Goal: Subscribe to service/newsletter

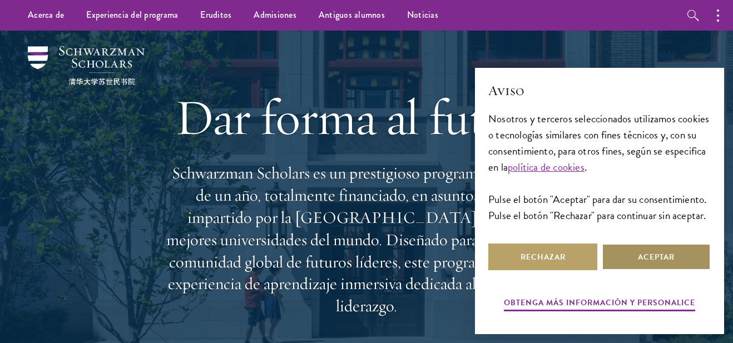
click at [647, 259] on font "Aceptar" at bounding box center [656, 257] width 37 height 12
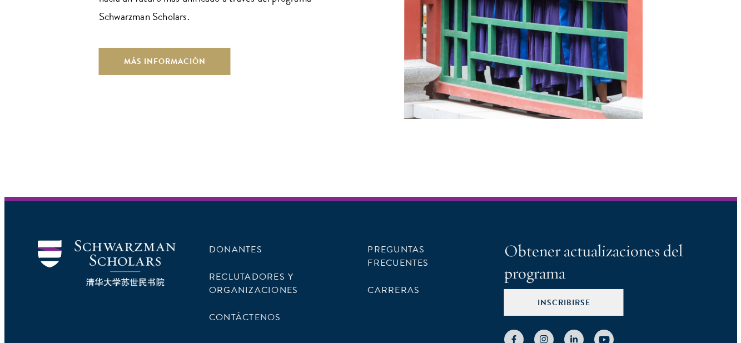
scroll to position [3464, 0]
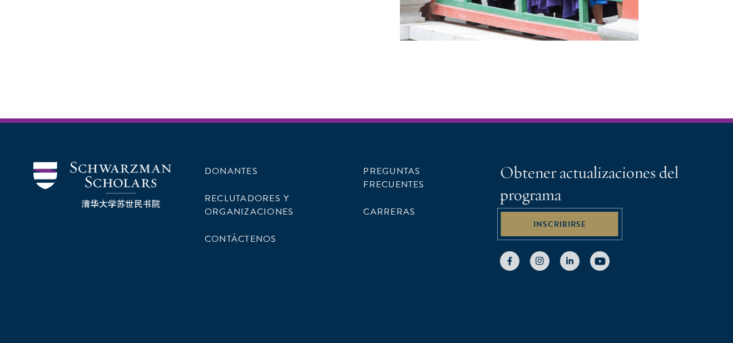
click at [581, 219] on font "Inscribirse" at bounding box center [559, 225] width 53 height 12
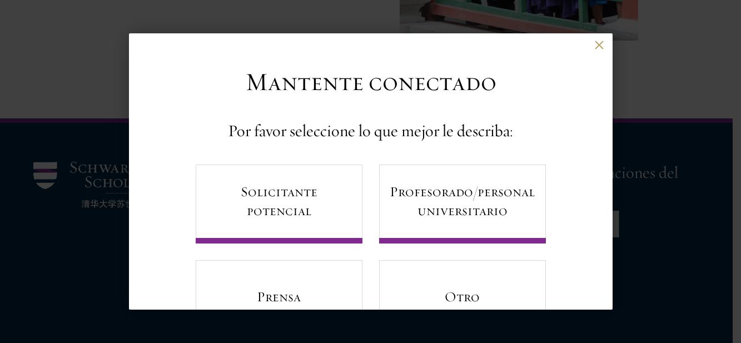
click at [603, 113] on div "Mantente conectado Por favor seleccione lo que mejor le describa: Solicitante p…" at bounding box center [371, 203] width 484 height 272
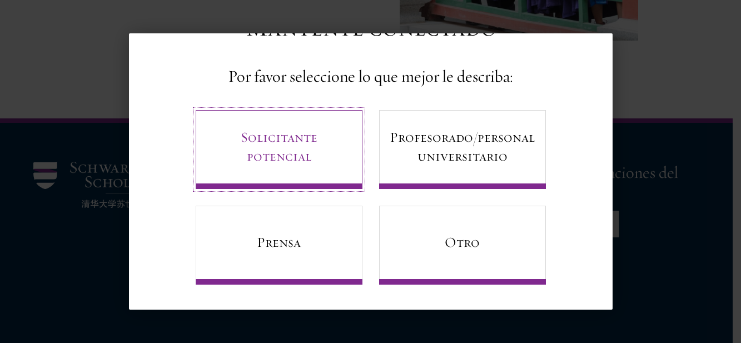
click at [281, 136] on font "Solicitante potencial" at bounding box center [279, 146] width 77 height 36
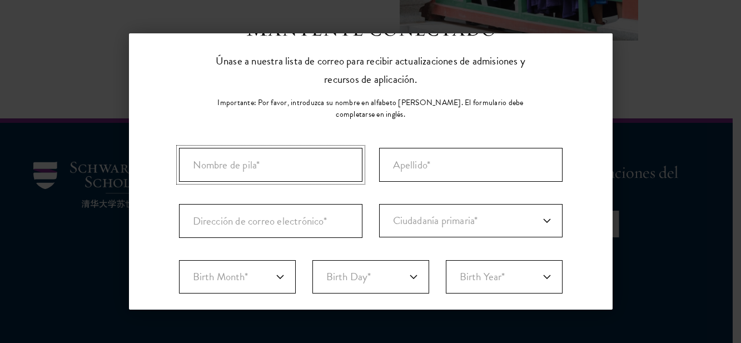
click at [290, 150] on input "Nombre de pila*" at bounding box center [271, 165] width 184 height 34
type input "ANGEL"
type input "[PERSON_NAME]"
select select "PM"
type input "Ocú"
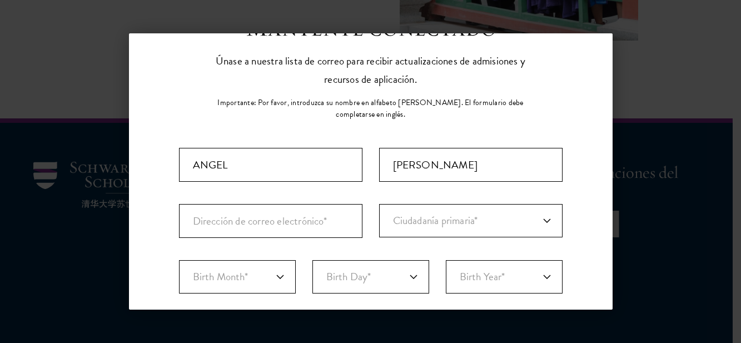
select select "[PERSON_NAME]"
click at [432, 160] on input "[PERSON_NAME]" at bounding box center [471, 165] width 184 height 34
type input "F"
type input "[PERSON_NAME]"
click at [339, 204] on input "Dirección de correo electrónico*" at bounding box center [271, 221] width 184 height 34
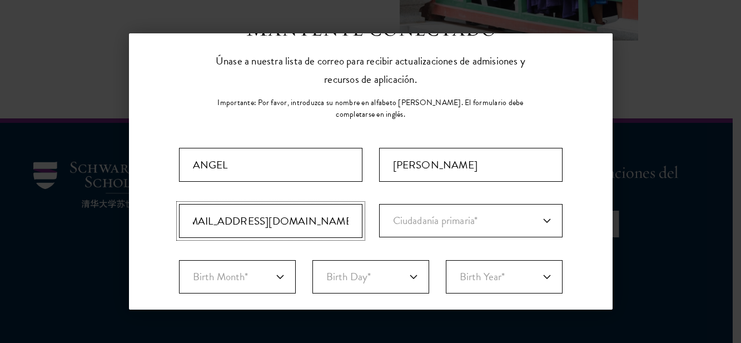
scroll to position [0, 22]
type input "[EMAIL_ADDRESS][DOMAIN_NAME]"
click at [440, 217] on select "Ciudadanía primaria* [GEOGRAPHIC_DATA] [GEOGRAPHIC_DATA] [GEOGRAPHIC_DATA] [GEO…" at bounding box center [471, 220] width 184 height 33
select select "PM"
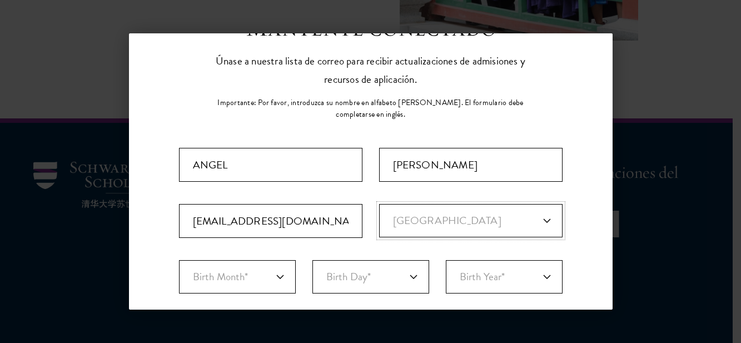
click at [379, 204] on select "Ciudadanía primaria* [GEOGRAPHIC_DATA] [GEOGRAPHIC_DATA] [GEOGRAPHIC_DATA] [GEO…" at bounding box center [471, 220] width 184 height 33
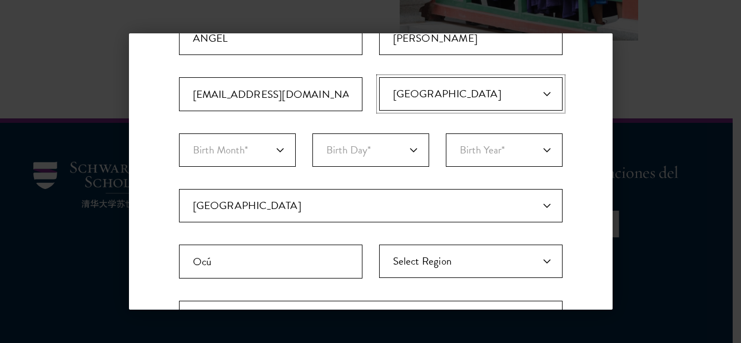
scroll to position [183, 0]
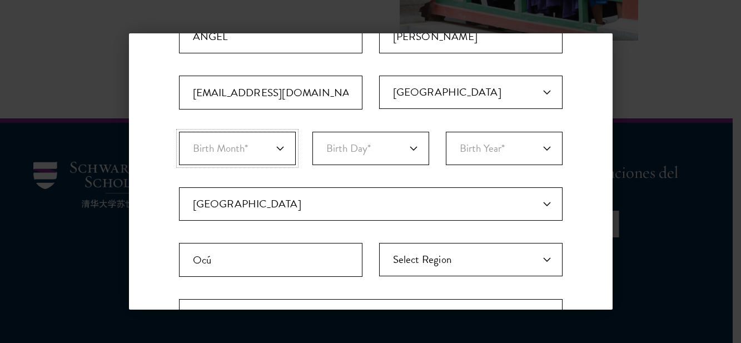
click at [260, 140] on select "Birth Month* January February March April May June July August September Octobe…" at bounding box center [237, 148] width 117 height 33
select select "03"
click at [179, 132] on select "Birth Month* January February March April May June July August September Octobe…" at bounding box center [237, 148] width 117 height 33
click at [365, 146] on select "Birth Day* 1 2 3 4 5 6 7 8 9 10 11 12 13 14 15 16 17 18 19 20 21 22 23 24 25 26…" at bounding box center [371, 148] width 117 height 33
select select "31"
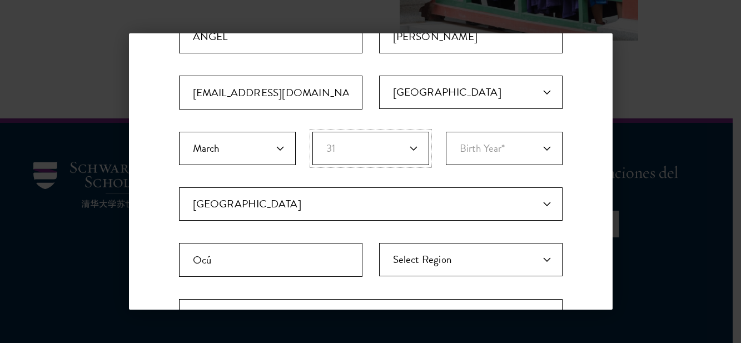
click at [313, 132] on select "Birth Day* 1 2 3 4 5 6 7 8 9 10 11 12 13 14 15 16 17 18 19 20 21 22 23 24 25 26…" at bounding box center [371, 148] width 117 height 33
click at [508, 143] on select "Birth Year* [DEMOGRAPHIC_DATA] [DEMOGRAPHIC_DATA] [DEMOGRAPHIC_DATA] [DEMOGRAPH…" at bounding box center [504, 148] width 117 height 33
select select "2004"
click at [446, 132] on select "Birth Year* [DEMOGRAPHIC_DATA] [DEMOGRAPHIC_DATA] [DEMOGRAPHIC_DATA] [DEMOGRAPH…" at bounding box center [504, 148] width 117 height 33
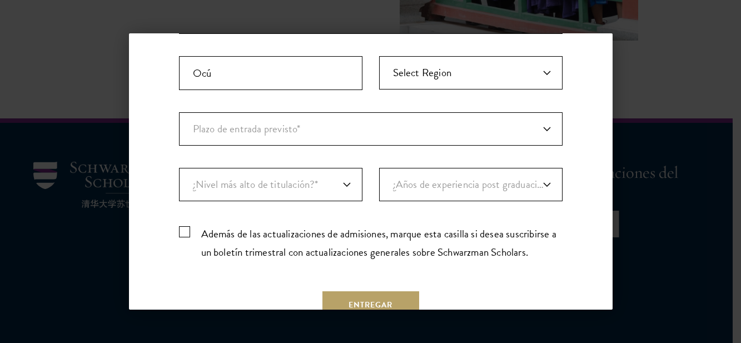
scroll to position [379, 0]
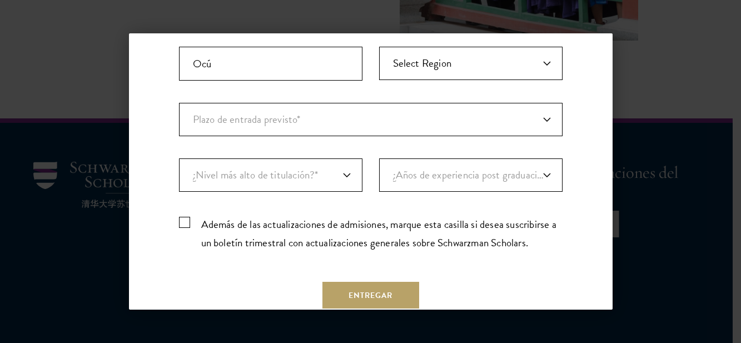
drag, startPoint x: 612, startPoint y: 153, endPoint x: 599, endPoint y: 224, distance: 71.9
click at [599, 224] on div "Atrás Mantente conectado Por favor seleccione lo que mejor le describa: Solicit…" at bounding box center [371, 171] width 484 height 276
click at [525, 113] on select "Plazo de entrada previsto* Agosto de 2026 (apertura de solicitudes en abril de …" at bounding box center [371, 119] width 384 height 33
select select "e64b8ab3-eabb-4867-96d5-7e6b4840665f"
click at [179, 103] on select "Plazo de entrada previsto* Agosto de 2026 (apertura de solicitudes en abril de …" at bounding box center [371, 119] width 384 height 33
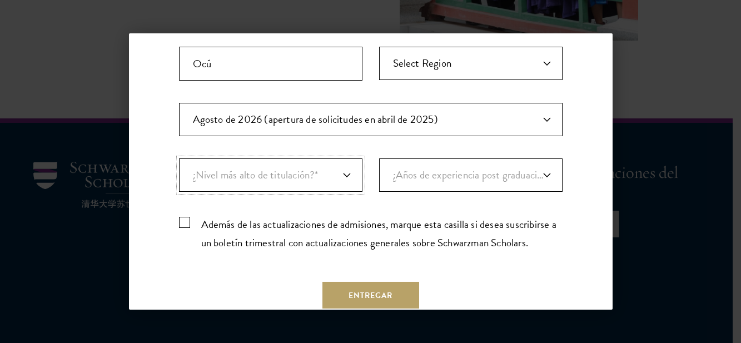
click at [330, 166] on select "¿Nivel más alto de titulación?* DOCTOR EN FILOSOFÍA Licenciatura Maestría Estud…" at bounding box center [271, 174] width 184 height 33
select select "baef124f-e103-44b1-8ca6-5d0669438e44"
click at [179, 158] on select "¿Nivel más alto de titulación?* DOCTOR EN FILOSOFÍA Licenciatura Maestría Estud…" at bounding box center [271, 174] width 184 height 33
click at [346, 158] on select "¿Nivel más alto de titulación?* DOCTOR EN FILOSOFÍA Licenciatura Maestría Estud…" at bounding box center [271, 174] width 184 height 33
click at [445, 160] on select "¿Años de experiencia post graduación?* 1 2 3 4 5 6 7 8 9 10" at bounding box center [471, 174] width 184 height 33
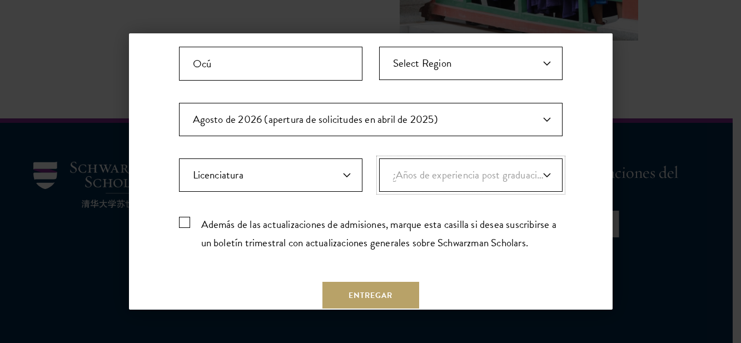
select select "1"
click at [379, 158] on select "¿Años de experiencia post graduación?* 1 2 3 4 5 6 7 8 9 10" at bounding box center [471, 174] width 184 height 33
click at [185, 214] on label "Además de las actualizaciones de admisiones, marque esta casilla si desea suscr…" at bounding box center [371, 232] width 384 height 37
click at [185, 214] on input "Además de las actualizaciones de admisiones, marque esta casilla si desea suscr…" at bounding box center [371, 217] width 384 height 7
checkbox input "true"
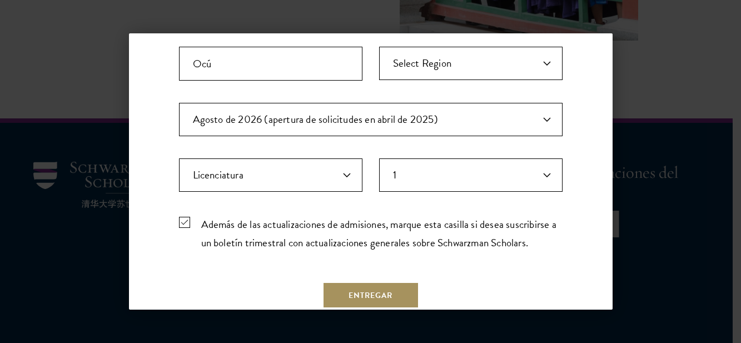
click at [365, 290] on font "Entregar" at bounding box center [371, 296] width 44 height 12
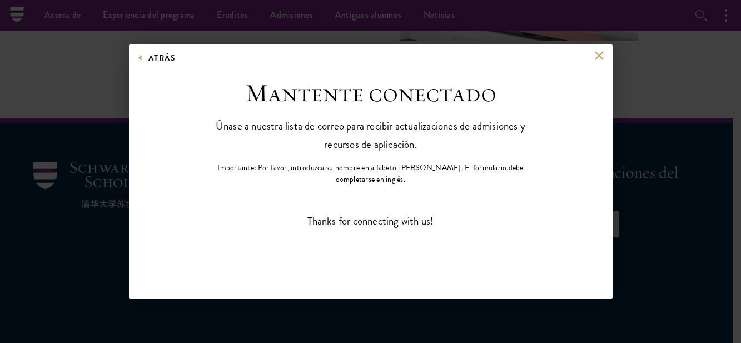
scroll to position [0, 0]
